Goal: Find specific page/section: Find specific page/section

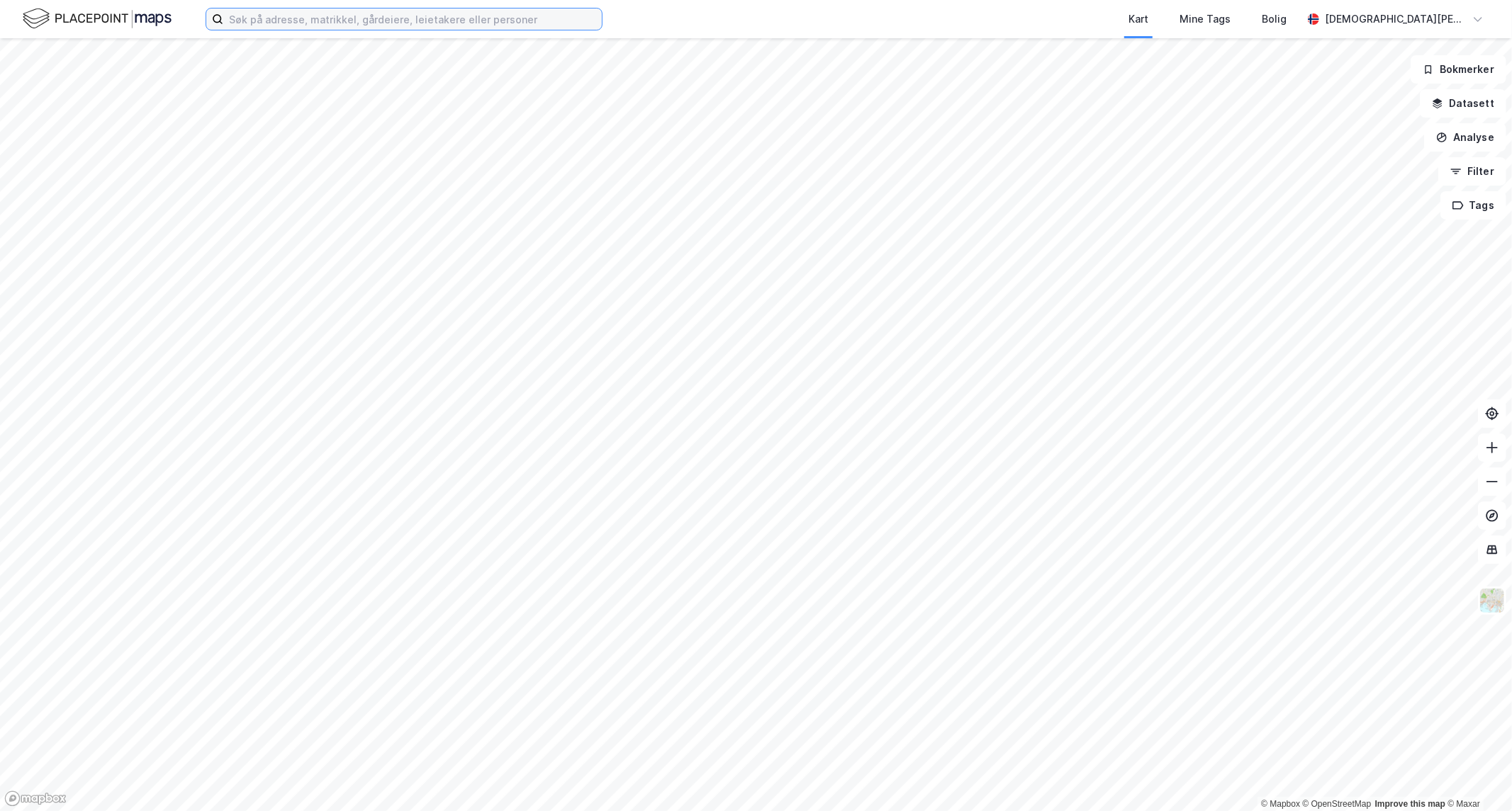
click at [369, 17] on input at bounding box center [412, 19] width 379 height 21
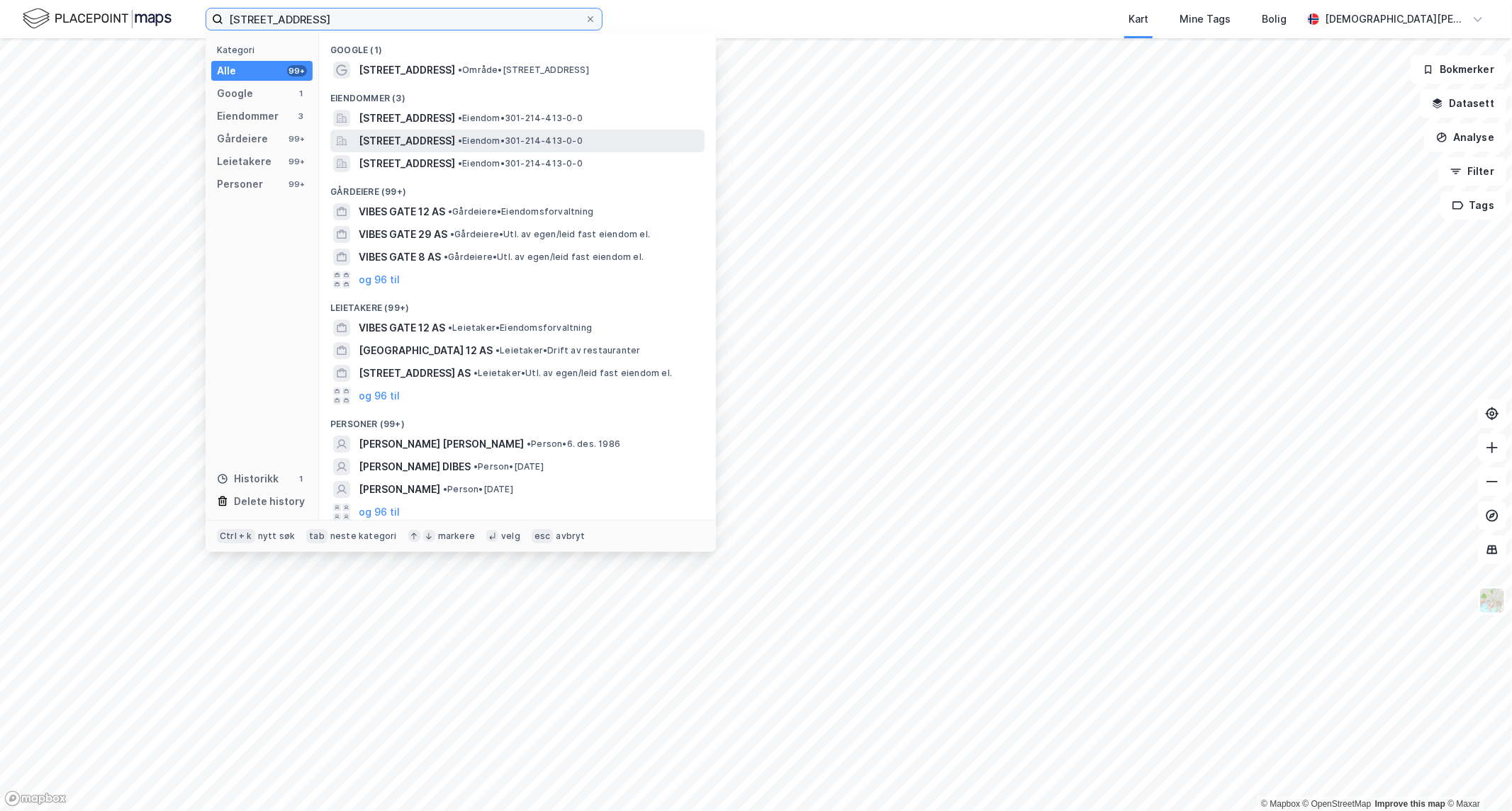
type input "[STREET_ADDRESS]"
click at [438, 135] on span "[STREET_ADDRESS]" at bounding box center [406, 141] width 96 height 17
